Goal: Task Accomplishment & Management: Use online tool/utility

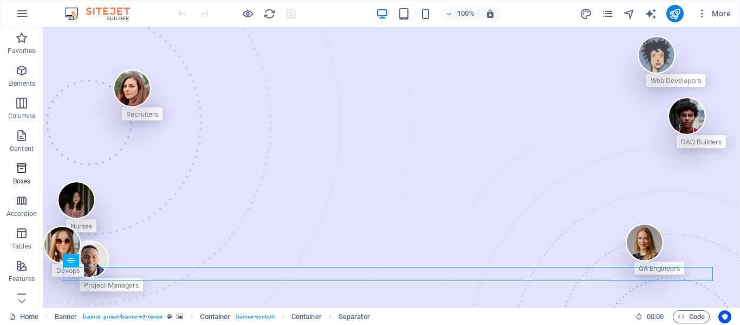
click at [36, 174] on span "Boxes" at bounding box center [21, 174] width 43 height 26
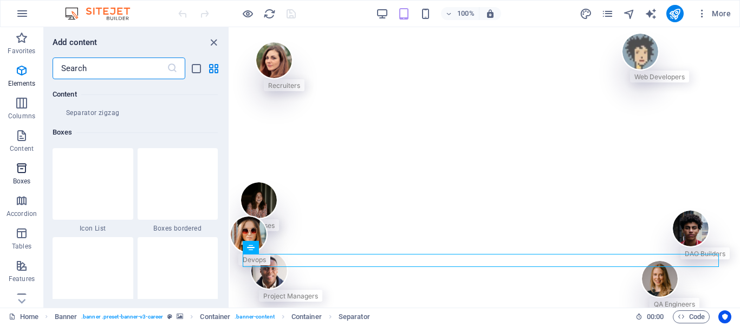
scroll to position [2989, 0]
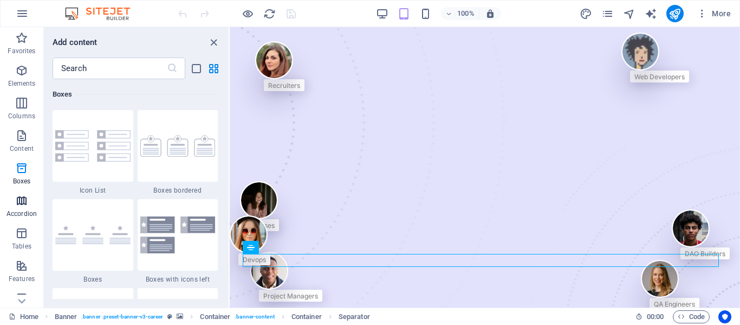
click at [23, 209] on p "Accordion" at bounding box center [22, 213] width 30 height 9
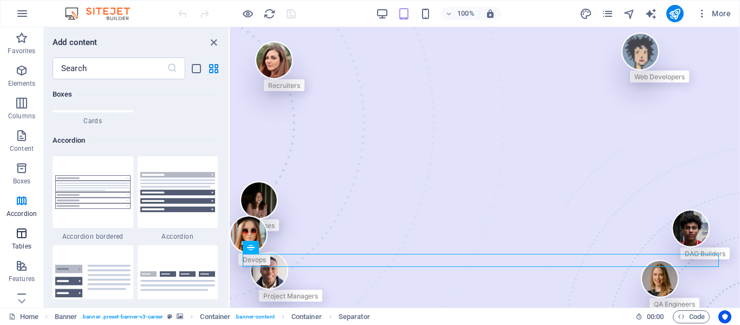
scroll to position [3459, 0]
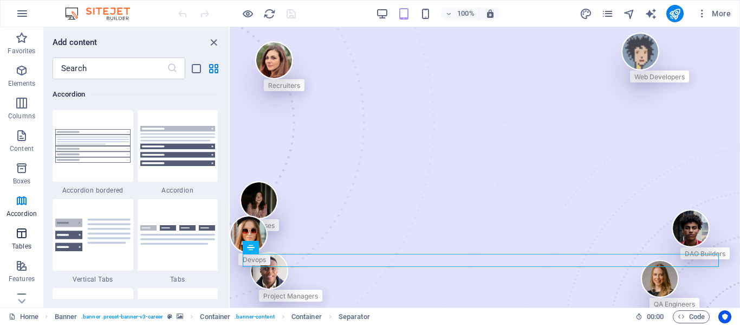
click at [20, 242] on p "Tables" at bounding box center [22, 246] width 20 height 9
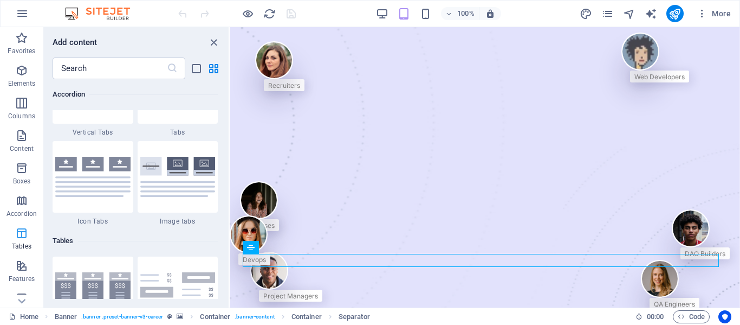
scroll to position [3752, 0]
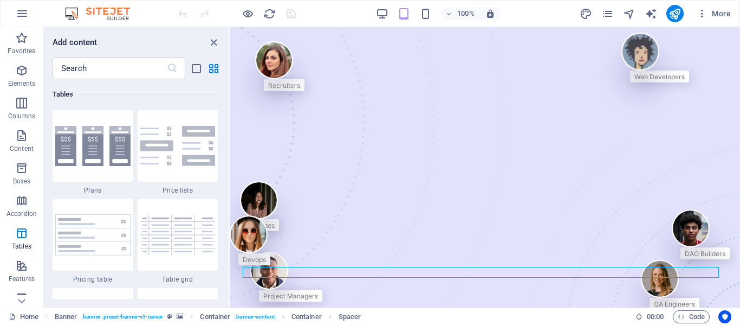
click at [21, 293] on icon "button" at bounding box center [21, 297] width 13 height 13
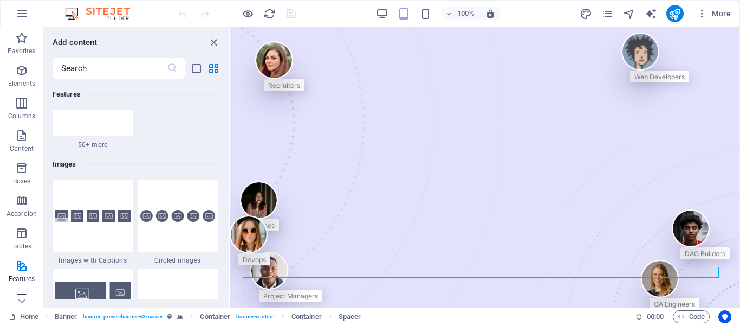
scroll to position [5494, 0]
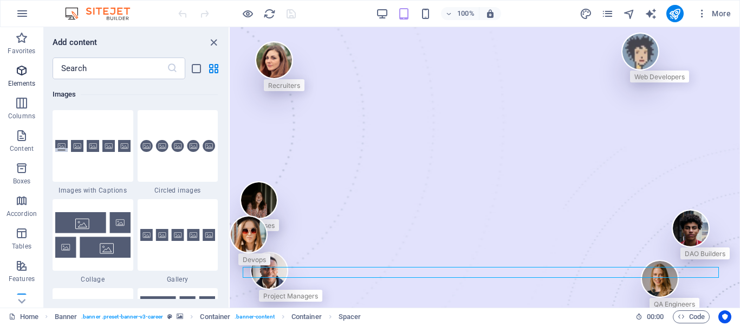
click at [21, 77] on span "Elements" at bounding box center [21, 77] width 43 height 26
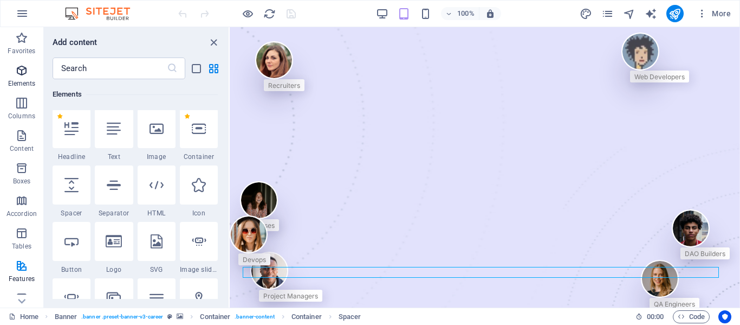
scroll to position [115, 0]
click at [145, 159] on span "Image" at bounding box center [157, 157] width 38 height 9
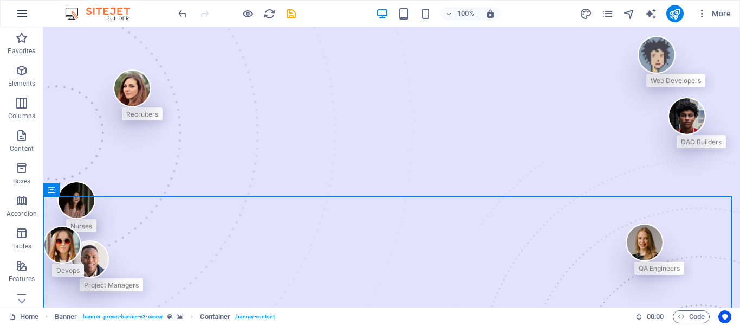
click at [23, 11] on icon "button" at bounding box center [22, 13] width 13 height 13
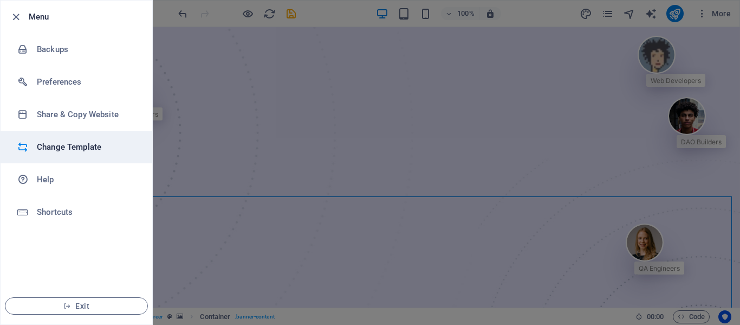
click at [112, 151] on h6 "Change Template" at bounding box center [87, 146] width 100 height 13
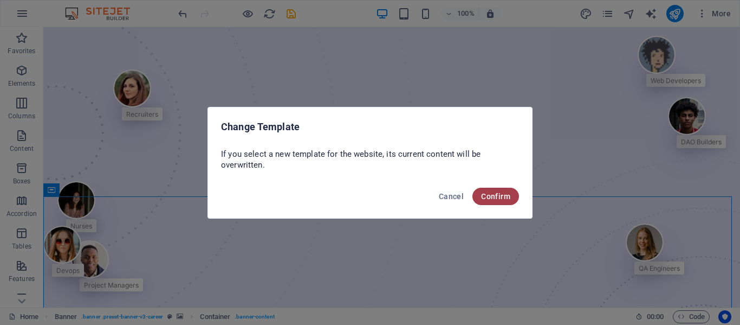
click at [493, 195] on span "Confirm" at bounding box center [495, 196] width 29 height 9
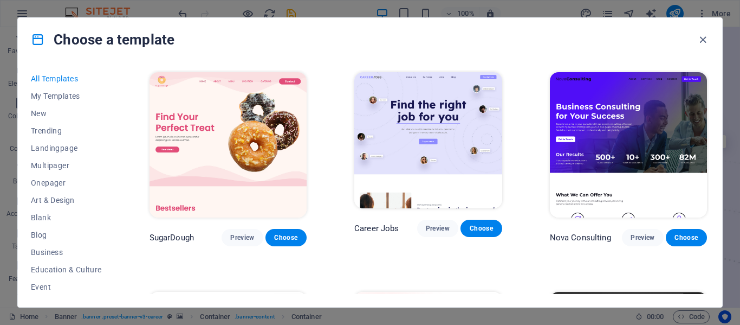
click at [50, 96] on span "My Templates" at bounding box center [66, 96] width 71 height 9
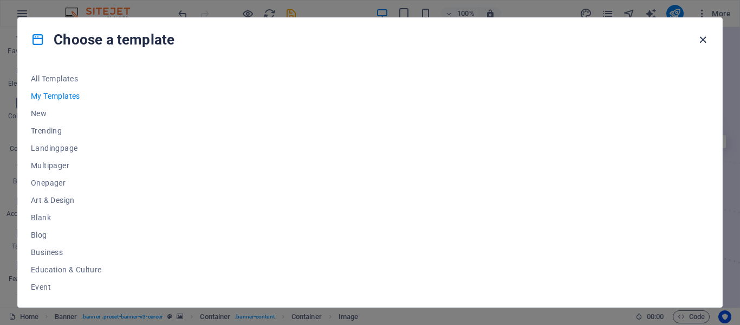
click at [705, 39] on icon "button" at bounding box center [703, 40] width 12 height 12
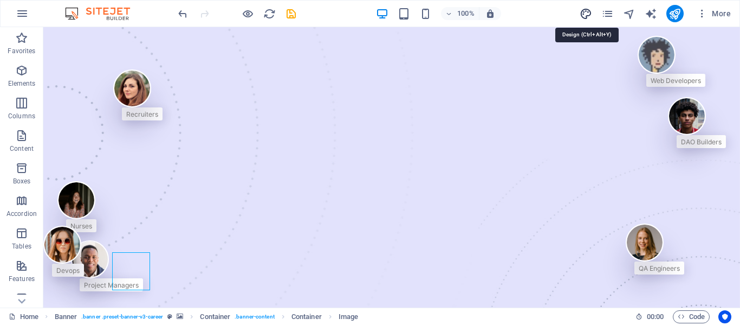
click at [591, 10] on icon "design" at bounding box center [586, 14] width 12 height 12
select select "px"
select select "400"
select select "px"
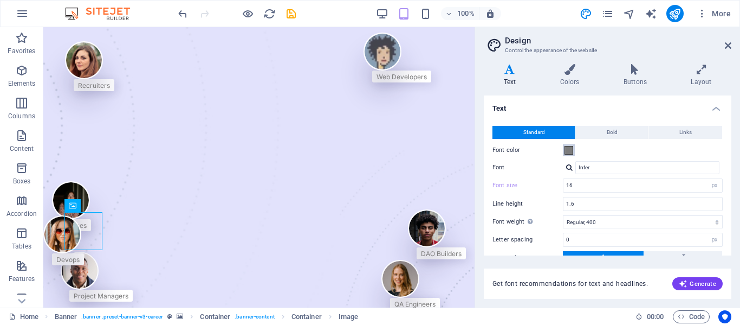
click at [571, 151] on span at bounding box center [569, 150] width 9 height 9
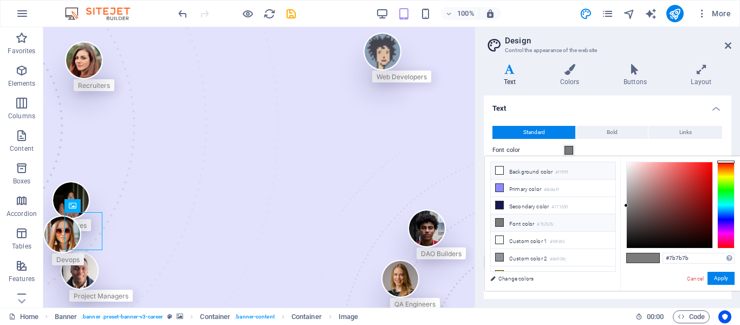
click at [503, 171] on span at bounding box center [499, 170] width 9 height 9
type input "#ffffff"
click at [514, 286] on div "less Background color #ffffff Primary color #8c8aff Secondary color #171650 Fon…" at bounding box center [612, 223] width 255 height 134
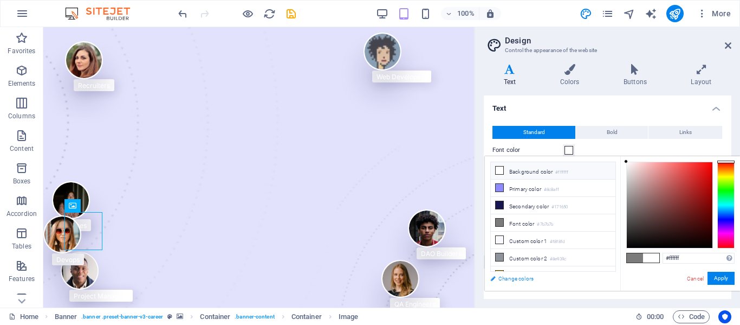
click at [514, 280] on link "Change colors" at bounding box center [548, 278] width 126 height 14
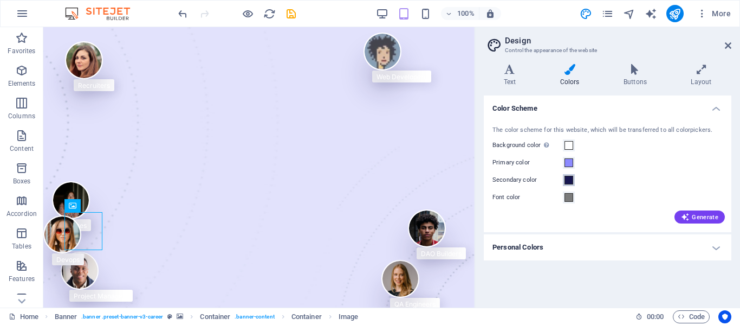
click at [567, 182] on span at bounding box center [569, 180] width 9 height 9
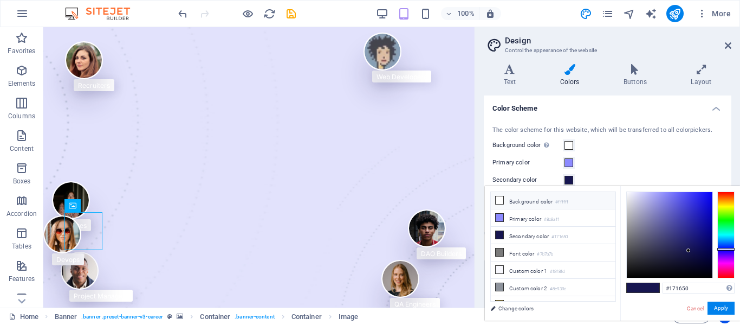
click at [502, 198] on icon at bounding box center [500, 200] width 8 height 8
type input "#ffffff"
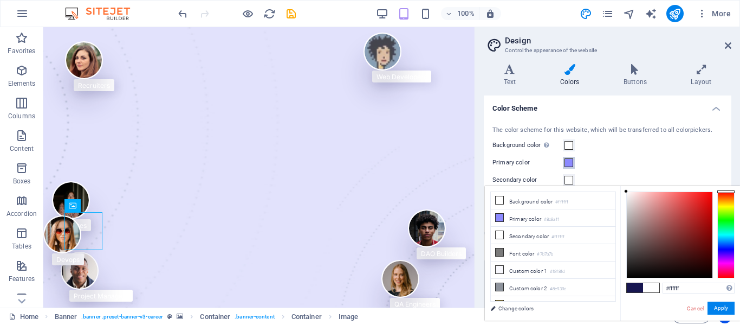
click at [569, 163] on span at bounding box center [569, 162] width 9 height 9
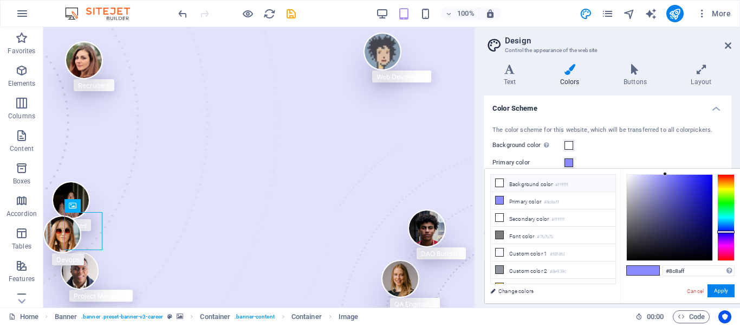
click at [501, 180] on icon at bounding box center [500, 183] width 8 height 8
click at [504, 196] on li "Secondary color #ffffff" at bounding box center [553, 195] width 125 height 17
type input "#ffffff"
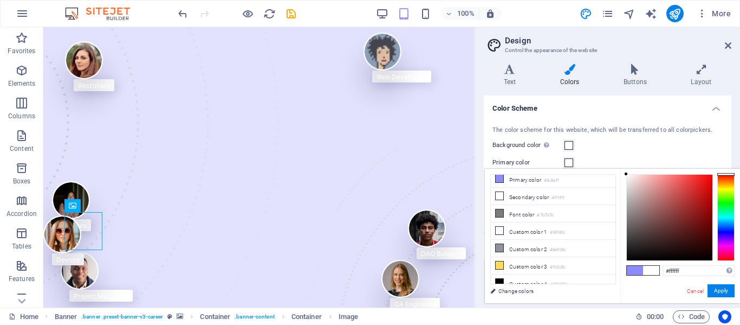
click at [621, 143] on div "Background color Only visible if it is not covered by other backgrounds." at bounding box center [607, 145] width 230 height 13
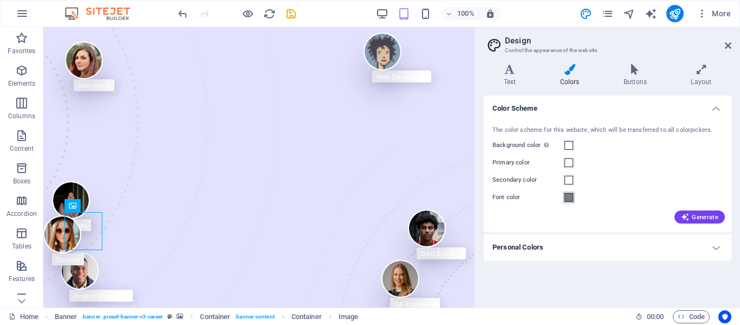
click at [569, 200] on span at bounding box center [569, 197] width 9 height 9
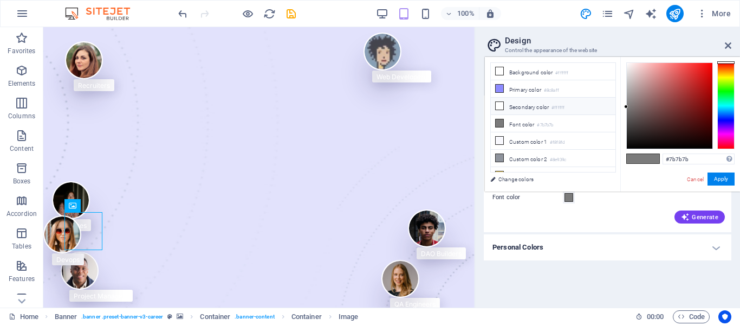
click at [515, 106] on li "Secondary color #ffffff" at bounding box center [553, 106] width 125 height 17
type input "#ffffff"
click at [712, 180] on button "Apply" at bounding box center [721, 178] width 27 height 13
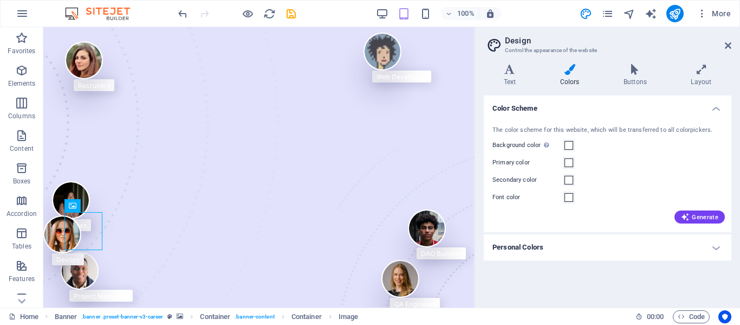
click at [562, 70] on icon at bounding box center [569, 69] width 59 height 11
click at [569, 166] on span at bounding box center [569, 162] width 9 height 9
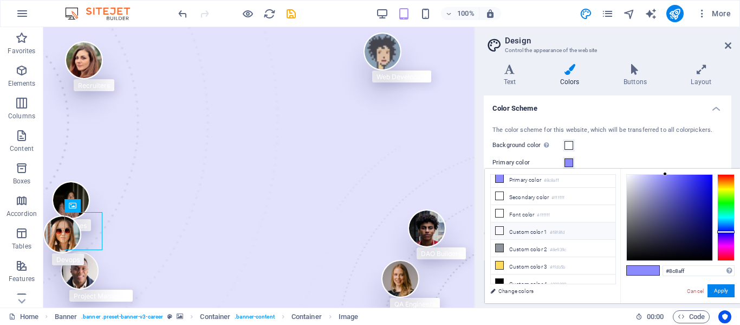
click at [516, 228] on li "Custom color 1 #f8f8fd" at bounding box center [553, 230] width 125 height 17
type input "#f8f8fd"
click at [716, 287] on button "Apply" at bounding box center [721, 290] width 27 height 13
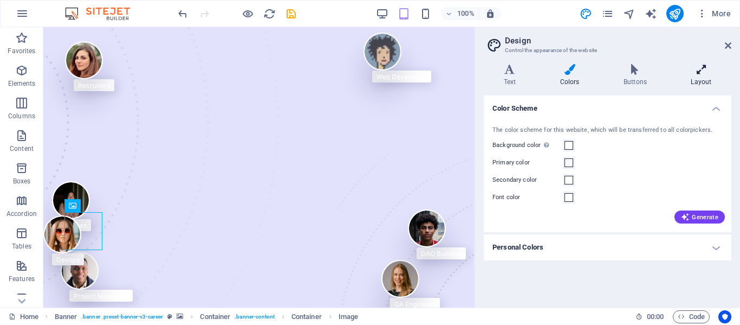
click at [698, 75] on h4 "Layout" at bounding box center [701, 75] width 60 height 23
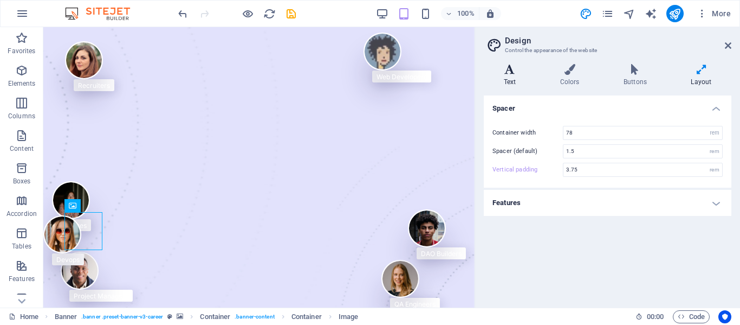
click at [504, 76] on h4 "Text" at bounding box center [512, 75] width 56 height 23
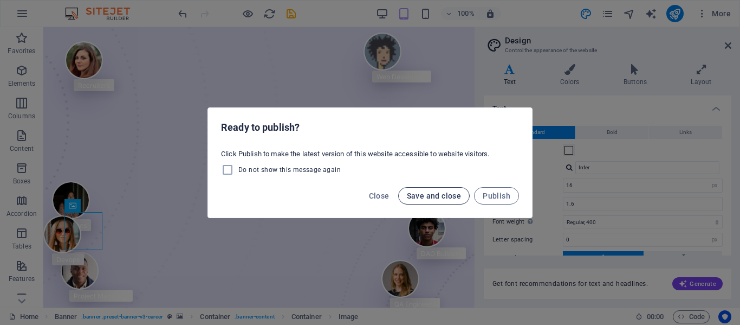
click at [412, 194] on span "Save and close" at bounding box center [434, 195] width 55 height 9
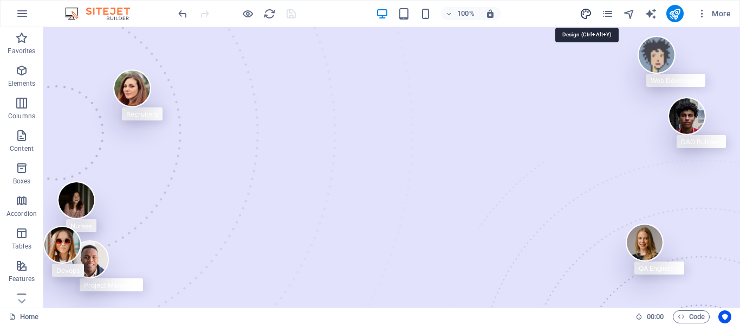
click at [585, 14] on icon "design" at bounding box center [586, 14] width 12 height 12
select select "px"
select select "400"
select select "px"
select select "700"
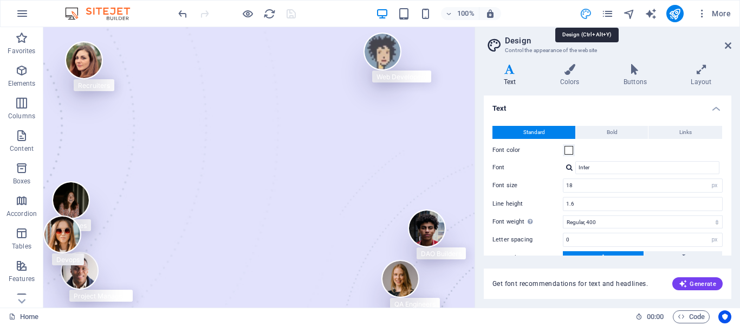
type input "16"
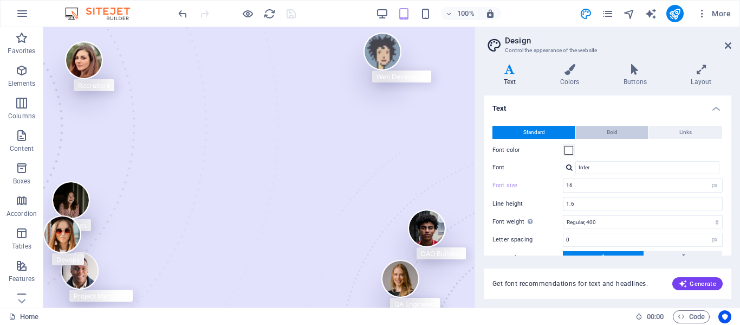
click at [614, 129] on span "Bold" at bounding box center [612, 132] width 11 height 13
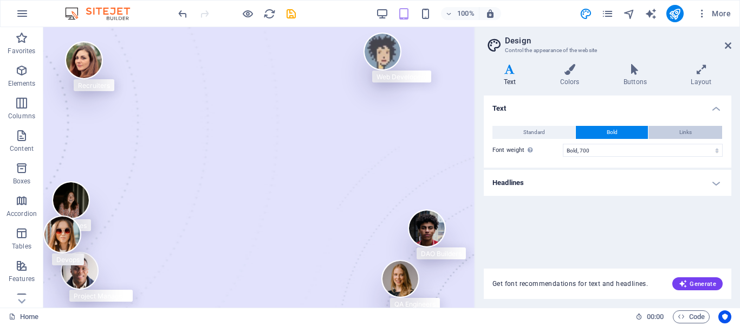
click at [664, 135] on button "Links" at bounding box center [686, 132] width 74 height 13
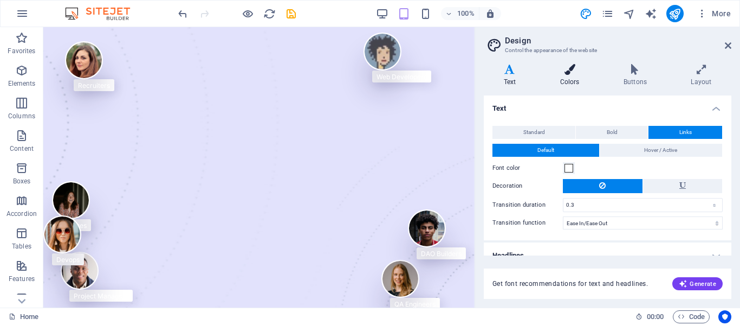
click at [562, 74] on icon at bounding box center [569, 69] width 59 height 11
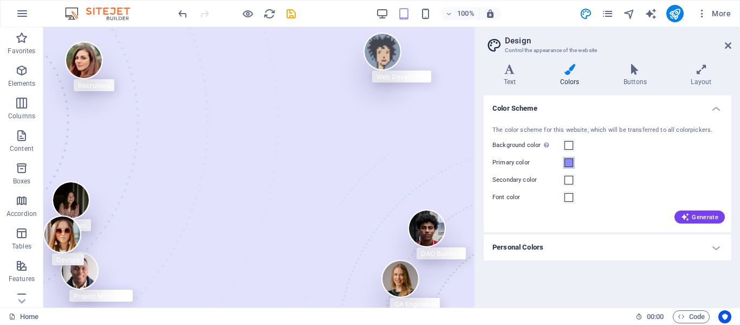
click at [569, 164] on span at bounding box center [569, 162] width 9 height 9
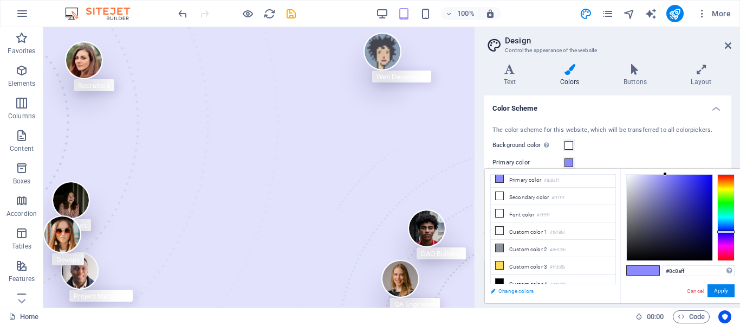
click at [494, 294] on link "Change colors" at bounding box center [548, 291] width 126 height 14
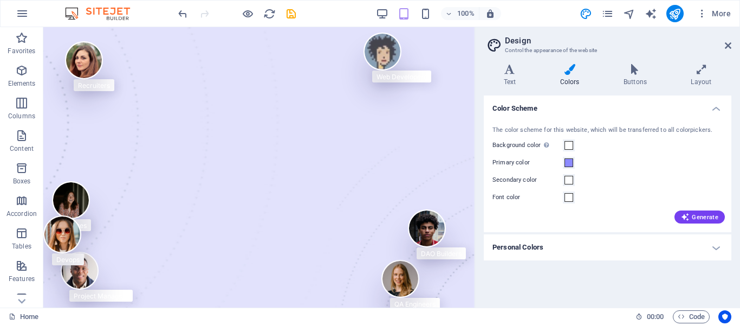
click at [516, 243] on h4 "Personal Colors" at bounding box center [608, 247] width 248 height 26
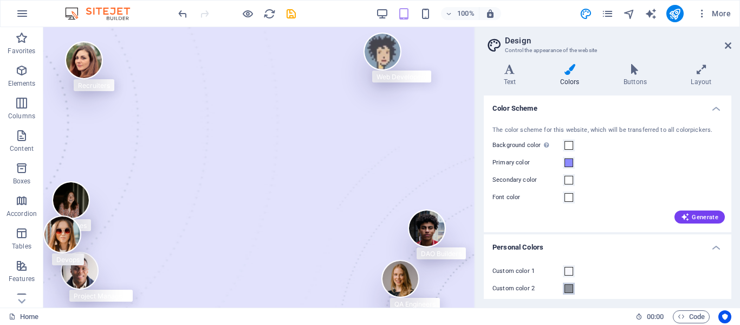
click at [566, 293] on span at bounding box center [569, 288] width 9 height 9
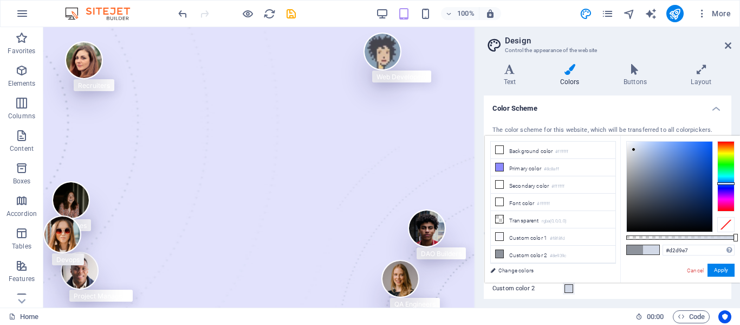
click at [634, 150] on div at bounding box center [670, 186] width 86 height 90
click at [669, 151] on div at bounding box center [670, 186] width 86 height 90
click at [685, 159] on div at bounding box center [670, 186] width 86 height 90
click at [697, 172] on div at bounding box center [670, 186] width 86 height 90
click at [706, 171] on div at bounding box center [670, 186] width 86 height 90
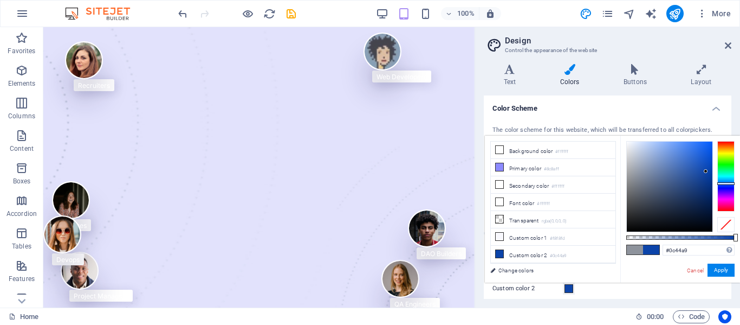
type input "#0840a5"
click at [708, 173] on div at bounding box center [670, 186] width 86 height 90
click at [721, 268] on button "Apply" at bounding box center [721, 269] width 27 height 13
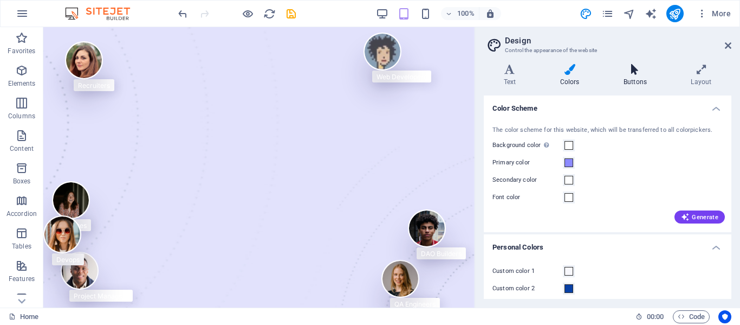
click at [634, 75] on h4 "Buttons" at bounding box center [637, 75] width 67 height 23
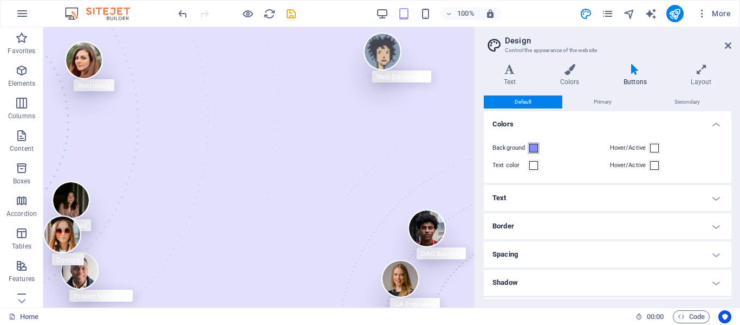
click at [535, 153] on button "Background" at bounding box center [534, 148] width 12 height 12
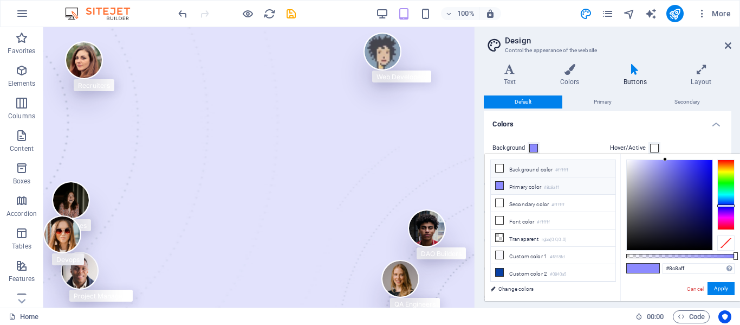
click at [502, 173] on li "Background color #ffffff" at bounding box center [553, 168] width 125 height 17
type input "#ffffff"
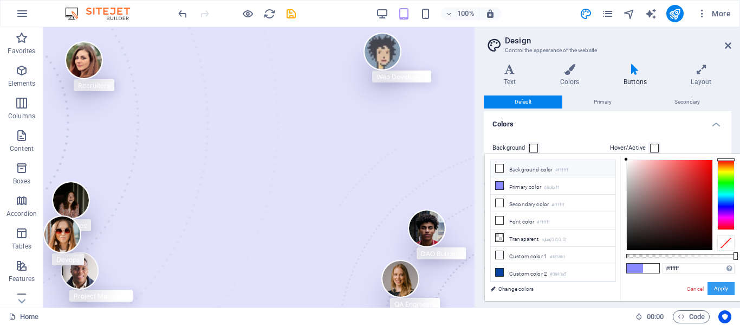
click at [724, 284] on button "Apply" at bounding box center [721, 288] width 27 height 13
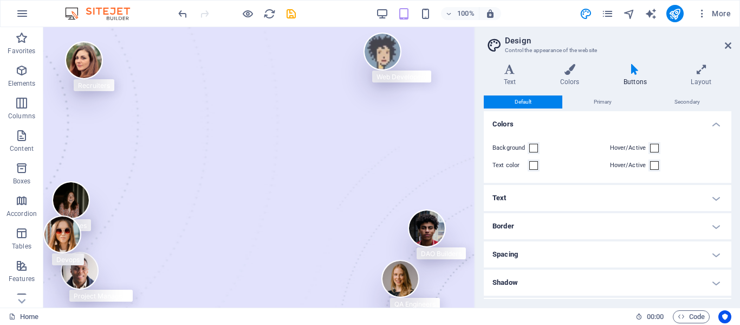
click at [581, 204] on h4 "Text" at bounding box center [608, 198] width 248 height 26
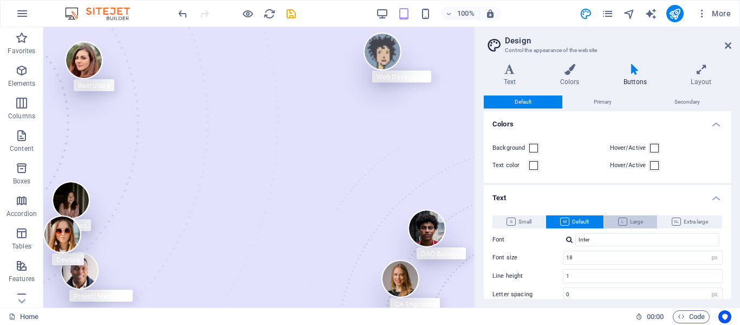
click at [628, 221] on span "Large" at bounding box center [630, 221] width 25 height 13
click at [549, 182] on div "Background Hover/Active Text color Hover/Active" at bounding box center [608, 157] width 252 height 52
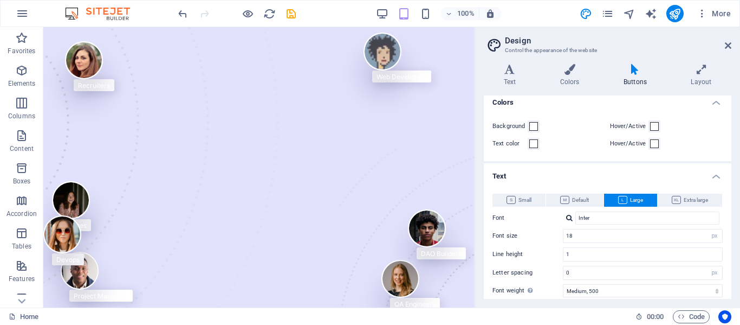
click at [549, 182] on li "Text Small Default Large Extra large Font Inter Font size 18 rem px em % Line h…" at bounding box center [608, 254] width 248 height 183
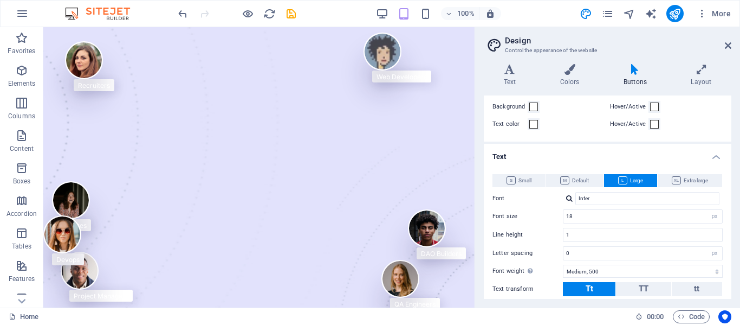
click at [549, 182] on div "Small Default Large Extra large Font Inter Font size 18 rem px em % Line height…" at bounding box center [608, 244] width 252 height 163
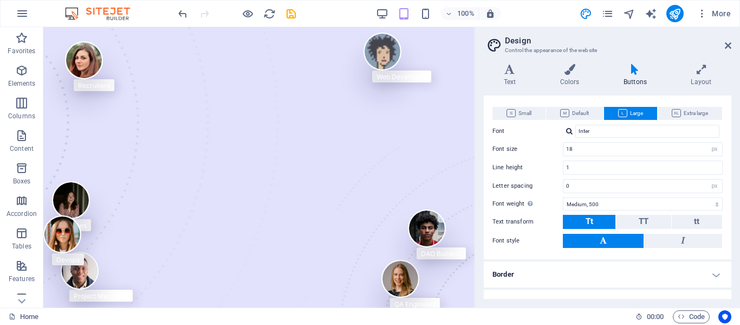
scroll to position [130, 0]
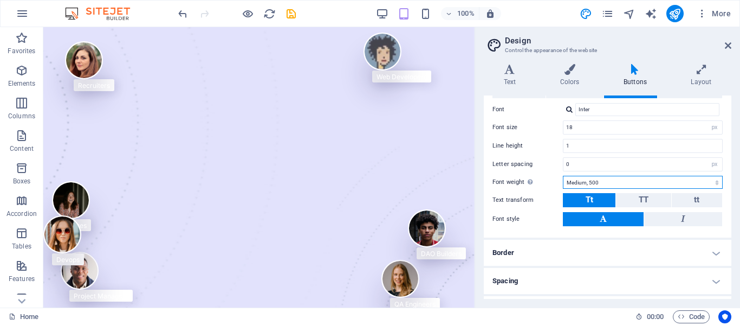
click at [575, 177] on select "Thin, 100 Extra-light, 200 Light, 300 Regular, 400 Medium, 500 Semi-bold, 600 B…" at bounding box center [643, 182] width 160 height 13
click at [563, 176] on select "Thin, 100 Extra-light, 200 Light, 300 Regular, 400 Medium, 500 Semi-bold, 600 B…" at bounding box center [643, 182] width 160 height 13
click at [554, 259] on h4 "Border" at bounding box center [608, 252] width 248 height 26
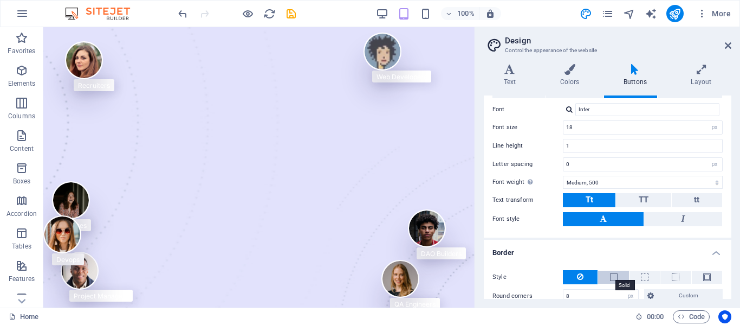
click at [610, 276] on span at bounding box center [614, 277] width 8 height 8
click at [539, 260] on div "Style - Width 1 px rem vh vw Custom Custom 1 px rem vh vw 1 px rem vh vw 1 px r…" at bounding box center [608, 304] width 252 height 90
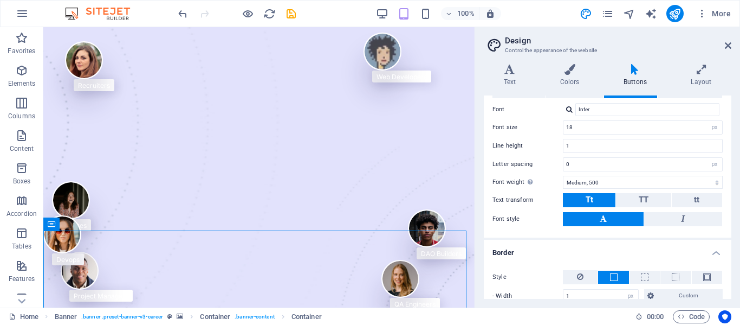
click at [584, 299] on div "Variants Text Colors Buttons Layout Text Standard Bold Links Font color Font In…" at bounding box center [607, 181] width 265 height 252
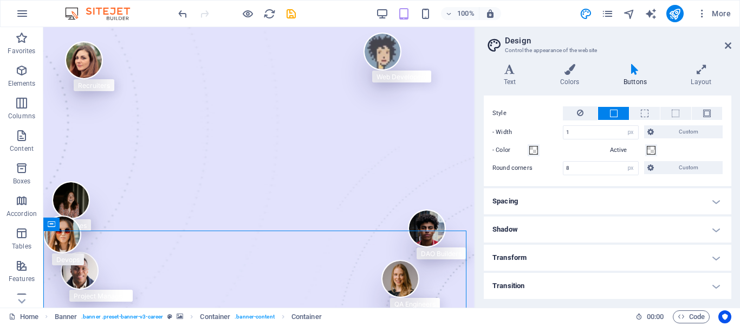
click at [595, 191] on h4 "Spacing" at bounding box center [608, 201] width 248 height 26
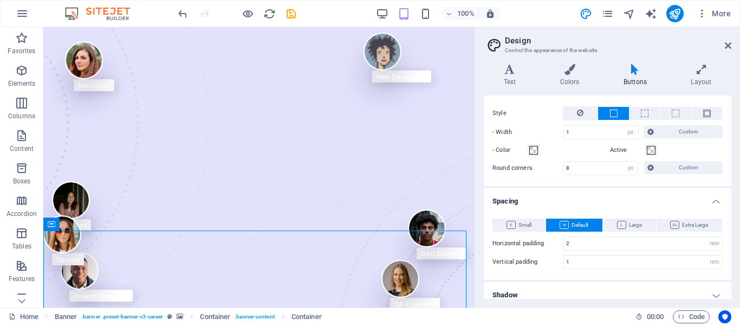
click at [717, 202] on h4 "Spacing" at bounding box center [608, 198] width 248 height 20
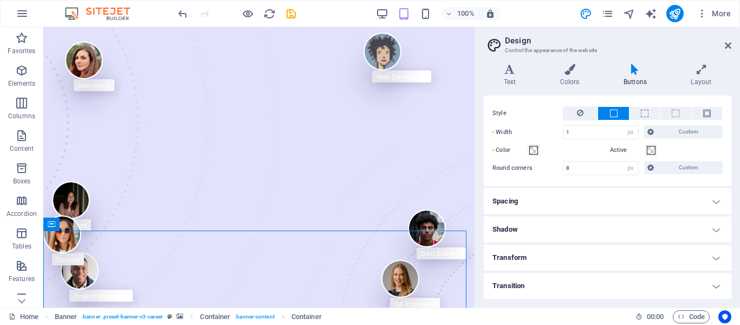
click at [546, 252] on h4 "Transform" at bounding box center [608, 257] width 248 height 26
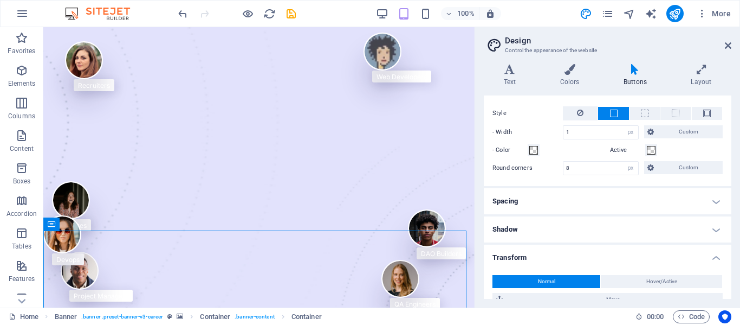
click at [716, 235] on h4 "Shadow" at bounding box center [608, 229] width 248 height 26
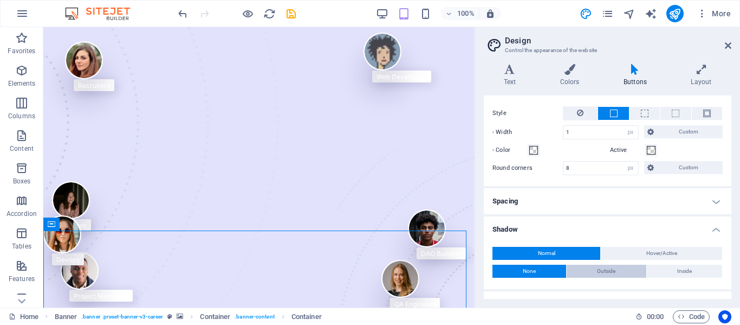
click at [610, 274] on span "Outside" at bounding box center [606, 270] width 18 height 13
type input "2"
type input "4"
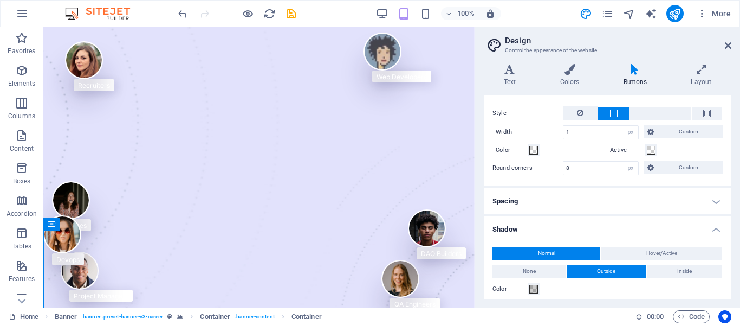
click at [728, 257] on div "Normal Hover/Active None Outside Inside Color X offset 2 px rem vh vw Y offset …" at bounding box center [608, 292] width 252 height 113
click at [734, 258] on div "Variants Text Colors Buttons Layout Text Standard Bold Links Font color Font In…" at bounding box center [607, 181] width 265 height 252
click at [731, 258] on div "Variants Text Colors Buttons Layout Text Standard Bold Links Font color Font In…" at bounding box center [607, 181] width 265 height 252
click at [722, 290] on div "Normal Hover/Active None Outside Inside Color X offset 2 px rem vh vw Y offset …" at bounding box center [608, 292] width 252 height 113
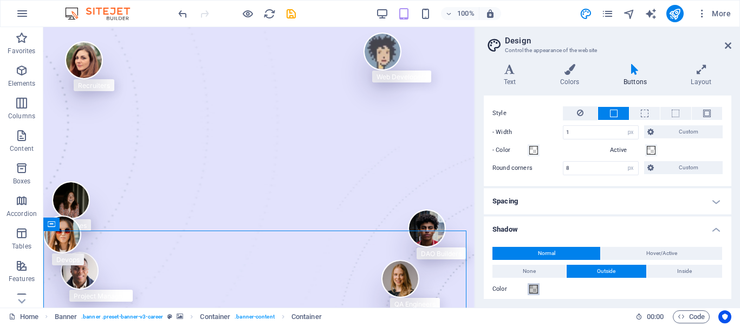
click at [534, 288] on span at bounding box center [533, 288] width 9 height 9
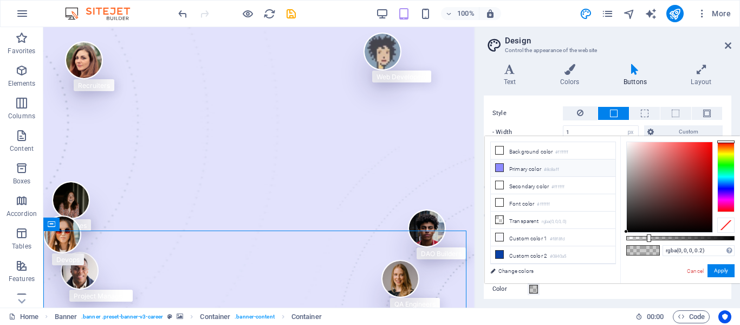
click at [496, 161] on li "Primary color #8c8aff" at bounding box center [553, 167] width 125 height 17
type input "#8c8aff"
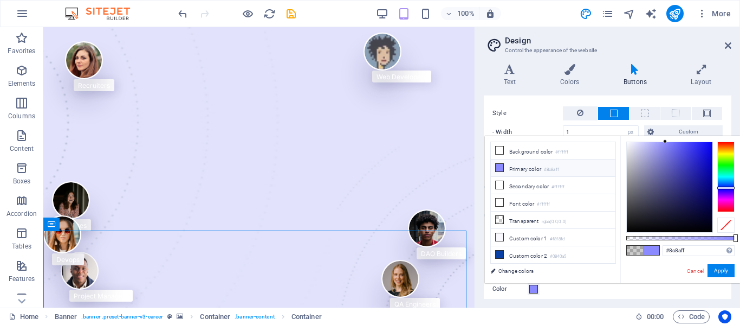
click at [497, 168] on icon at bounding box center [500, 168] width 8 height 8
click at [510, 270] on link "Change colors" at bounding box center [548, 271] width 126 height 14
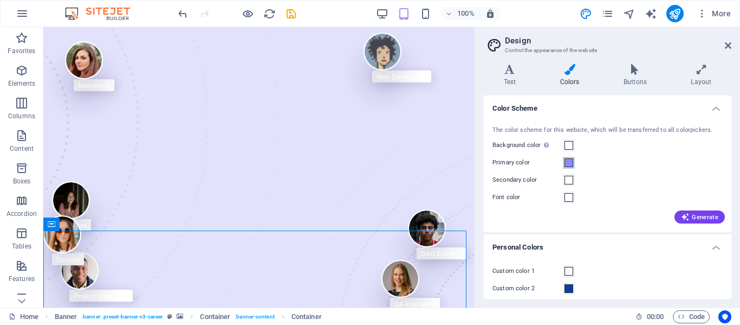
click at [571, 168] on button "Primary color" at bounding box center [569, 163] width 12 height 12
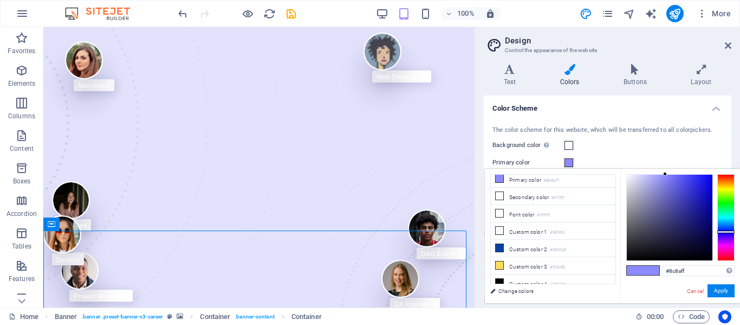
click at [571, 161] on span at bounding box center [569, 162] width 9 height 9
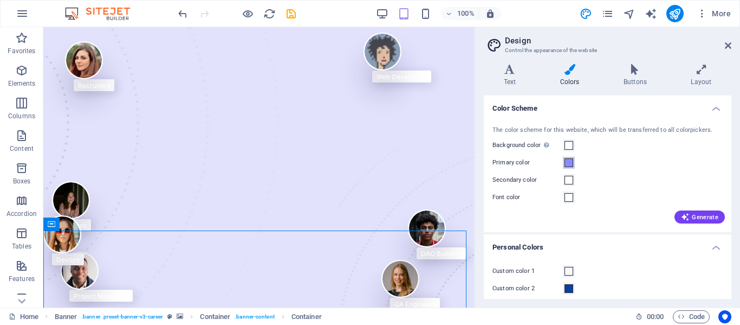
click at [571, 161] on span at bounding box center [569, 162] width 9 height 9
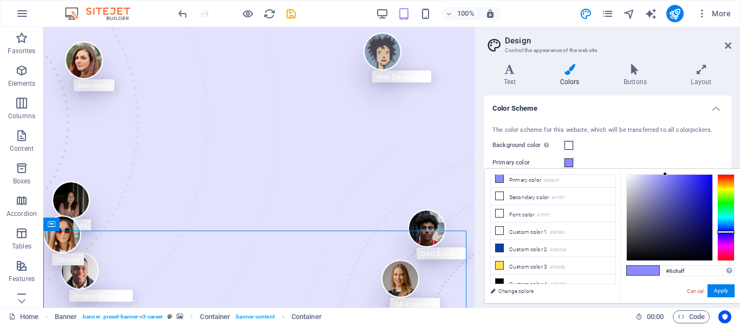
click at [571, 161] on span at bounding box center [569, 162] width 9 height 9
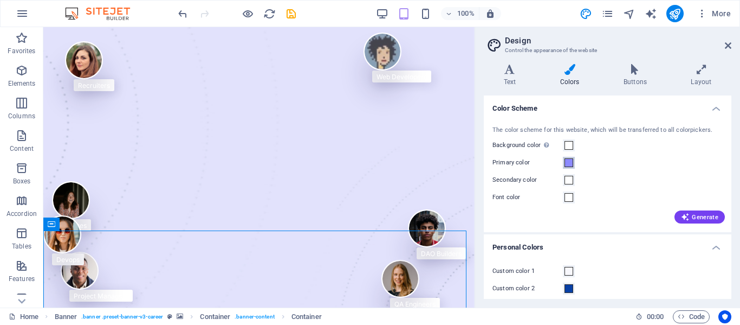
click at [571, 161] on span at bounding box center [569, 162] width 9 height 9
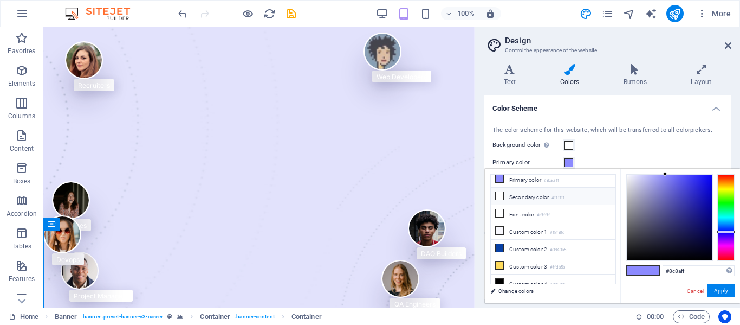
click at [501, 196] on icon at bounding box center [500, 196] width 8 height 8
type input "#ffffff"
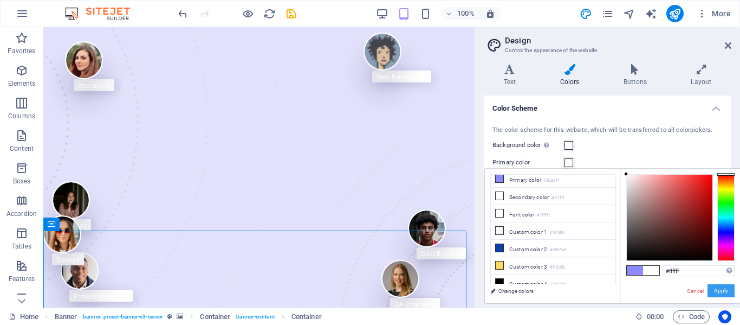
click at [732, 294] on button "Apply" at bounding box center [721, 290] width 27 height 13
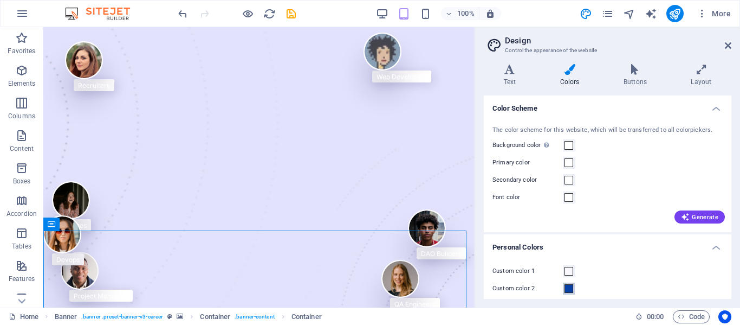
click at [564, 288] on button "Custom color 2" at bounding box center [569, 288] width 12 height 12
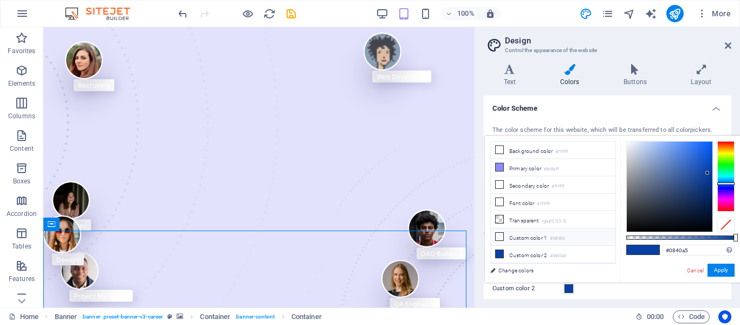
click at [546, 231] on li "Custom color 1 #f8f8fd" at bounding box center [553, 236] width 125 height 17
type input "#f8f8fd"
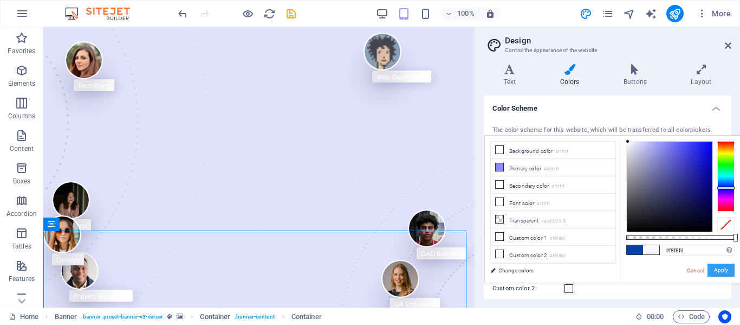
click at [715, 264] on button "Apply" at bounding box center [721, 269] width 27 height 13
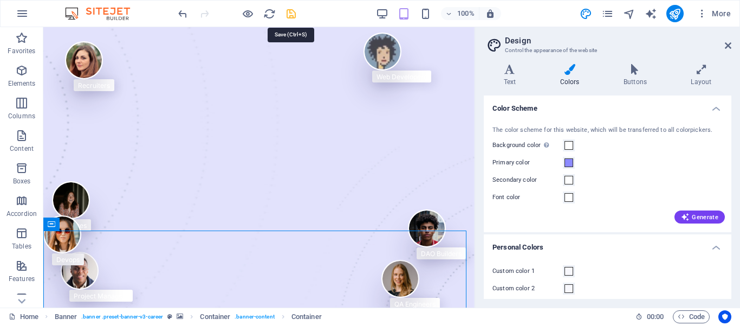
click at [288, 13] on icon "save" at bounding box center [291, 14] width 12 height 12
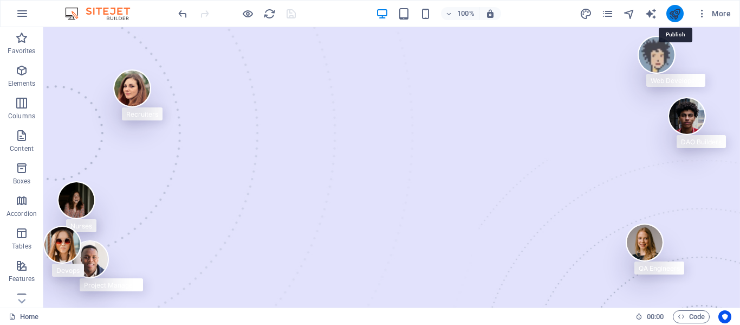
click at [669, 10] on icon "publish" at bounding box center [675, 14] width 12 height 12
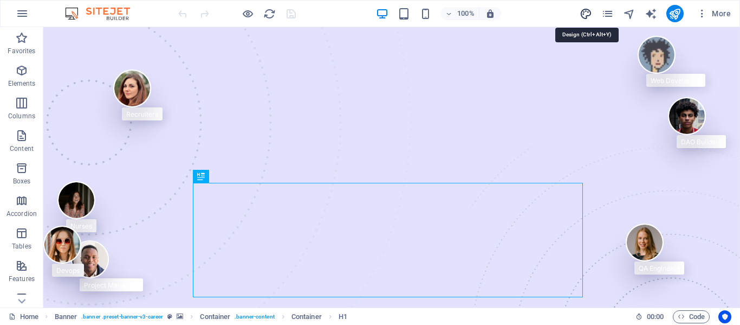
click at [585, 18] on icon "design" at bounding box center [586, 14] width 12 height 12
select select "ease-in-out"
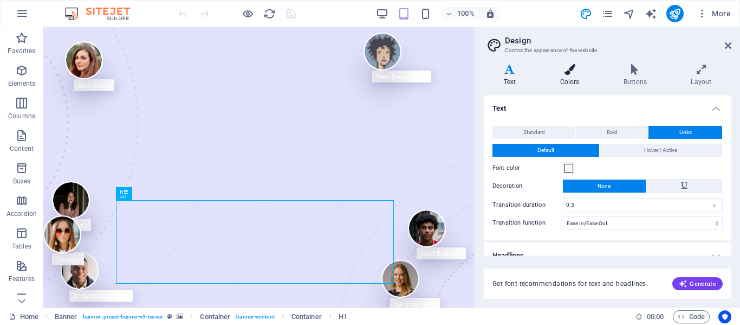
click at [561, 76] on h4 "Colors" at bounding box center [571, 75] width 63 height 23
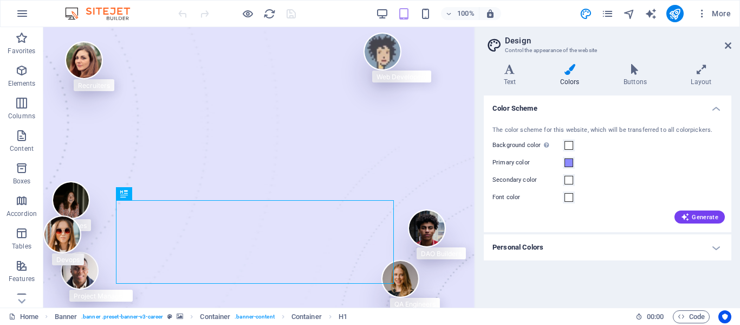
click at [637, 89] on div "Text Colors Buttons Layout Text Standard Bold Links Font color Font Inter Font …" at bounding box center [608, 181] width 248 height 235
click at [637, 83] on h4 "Buttons" at bounding box center [637, 75] width 67 height 23
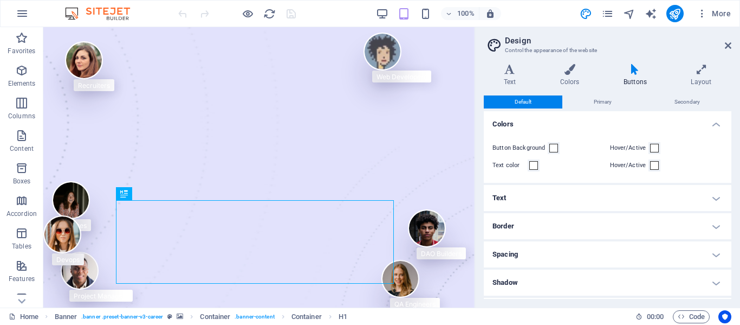
click at [637, 83] on h4 "Buttons" at bounding box center [637, 75] width 67 height 23
